Goal: Complete application form

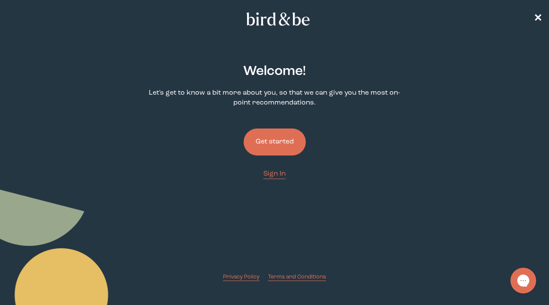
click at [286, 140] on button "Get started" at bounding box center [275, 142] width 62 height 27
